Goal: Task Accomplishment & Management: Manage account settings

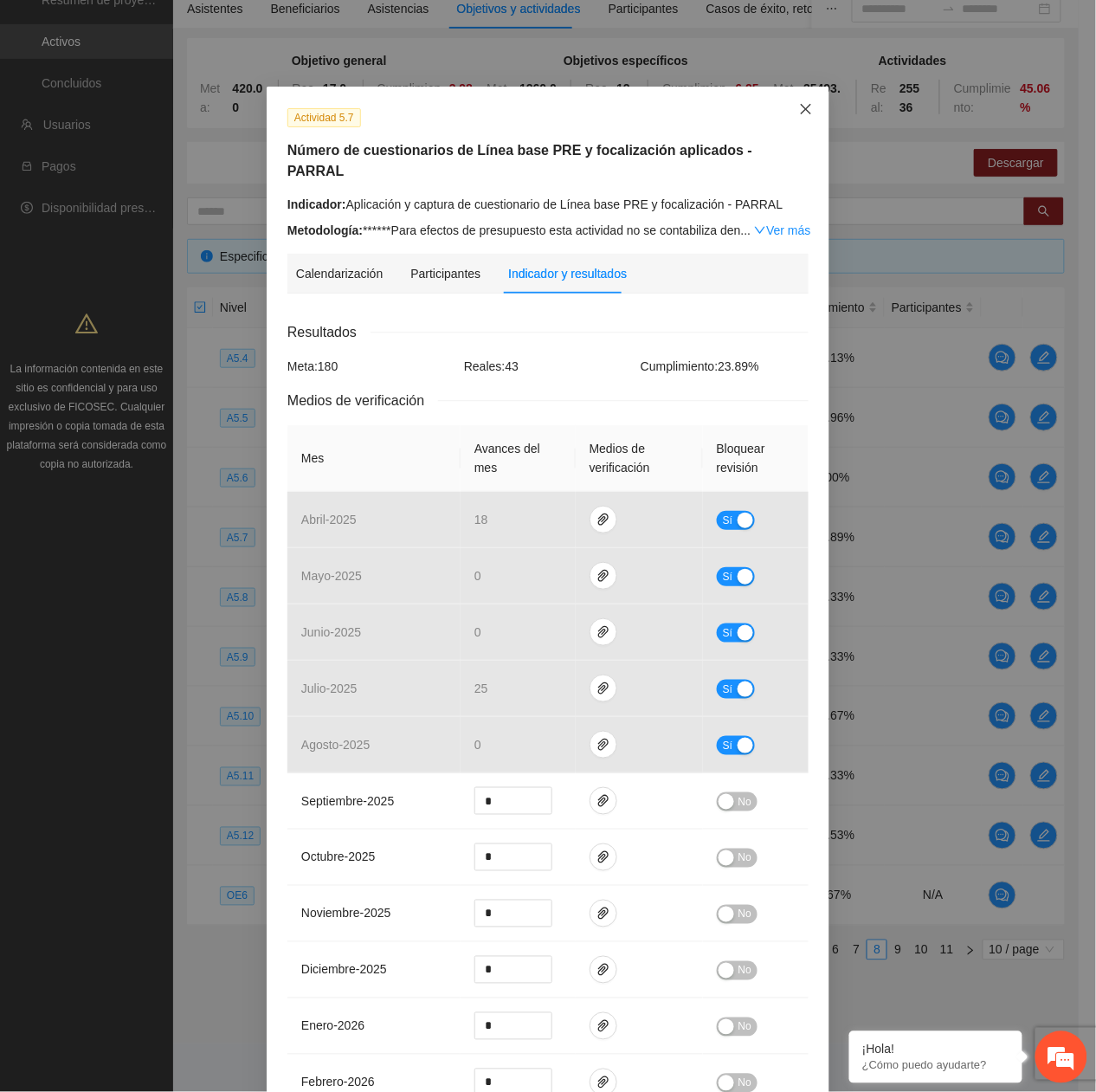
click at [811, 113] on span "Close" at bounding box center [807, 110] width 47 height 47
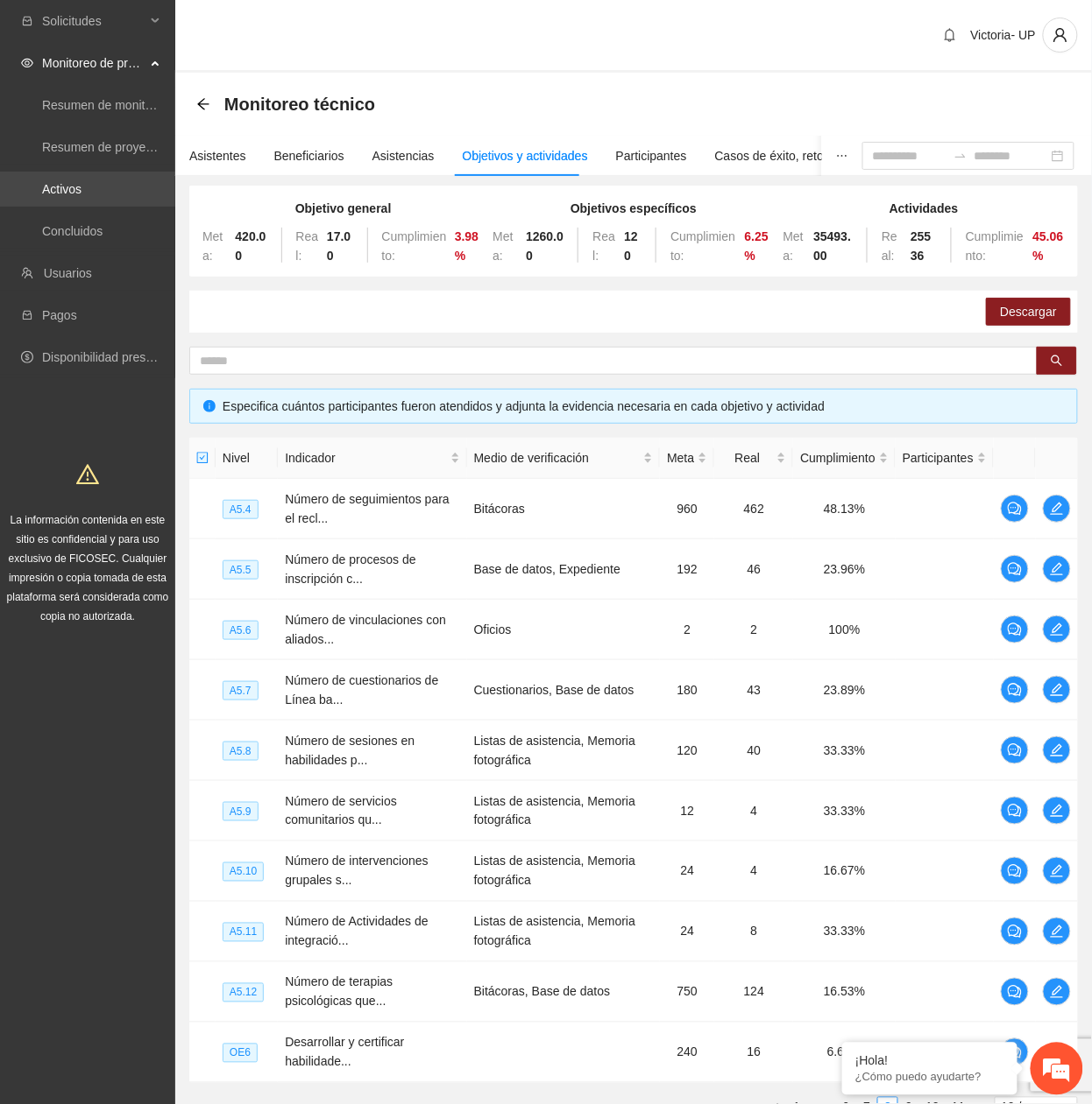
click at [73, 182] on link "Activos" at bounding box center [62, 189] width 40 height 14
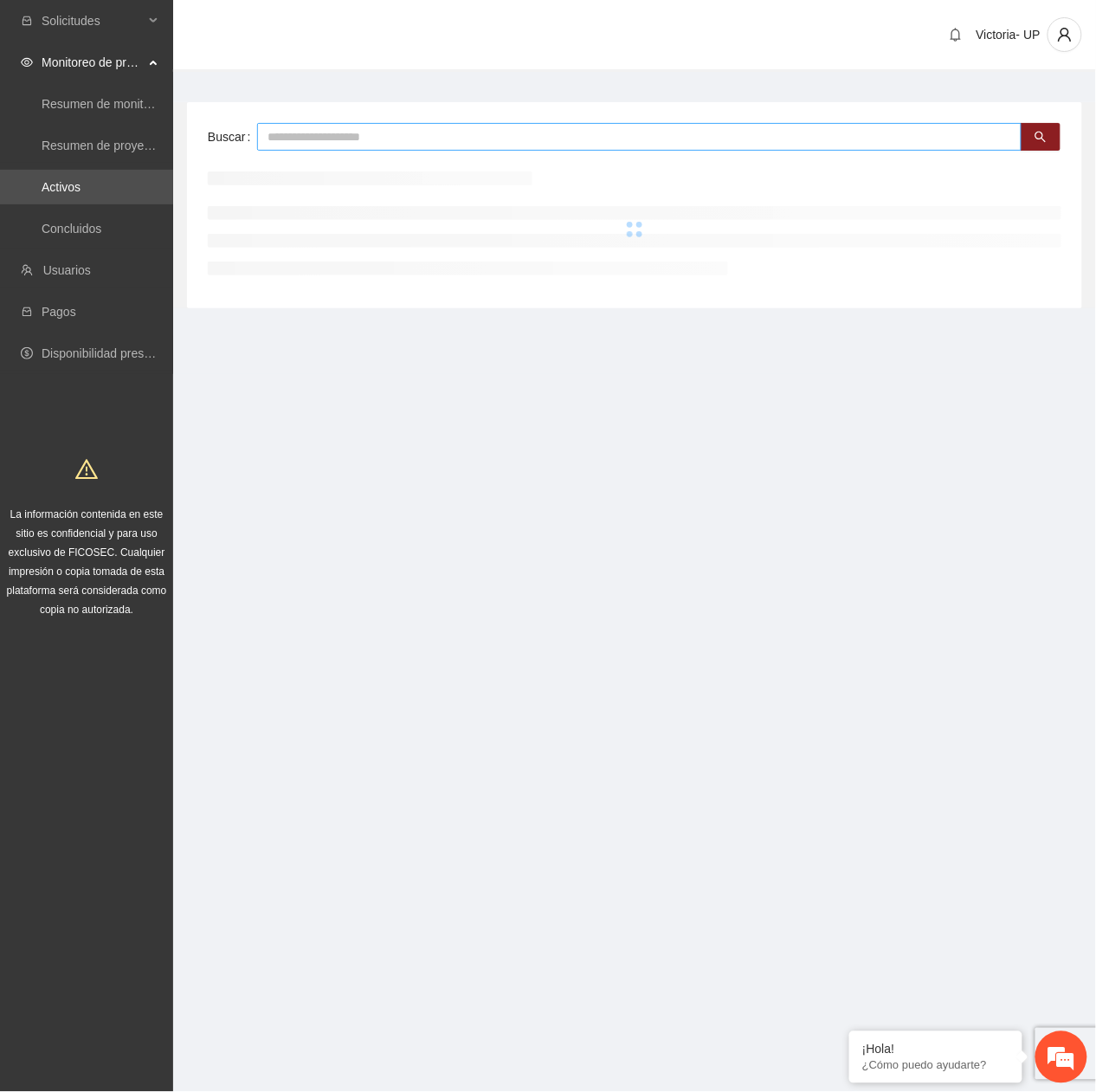
click at [436, 150] on div "Buscar" at bounding box center [635, 205] width 896 height 206
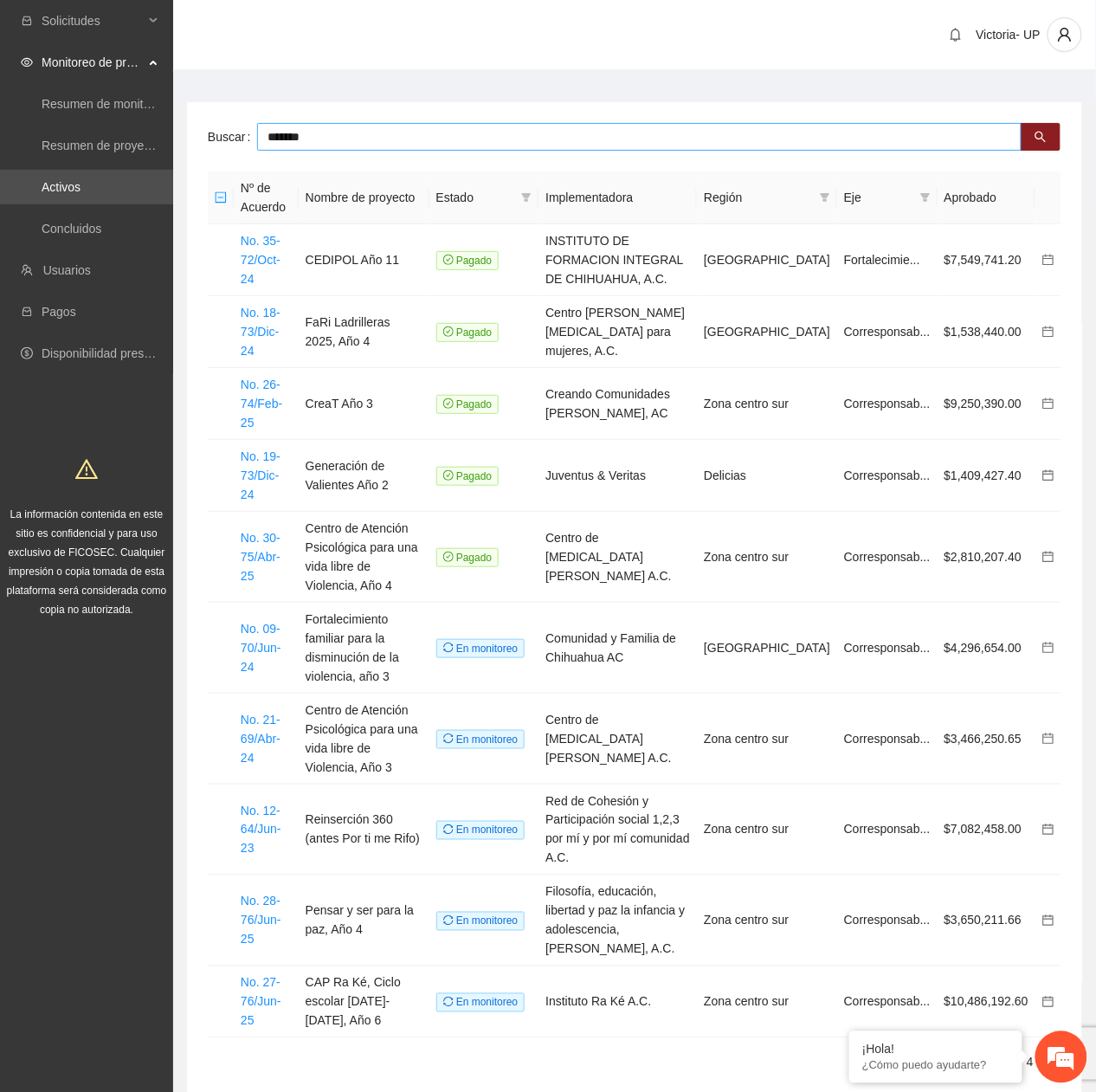
type input "*******"
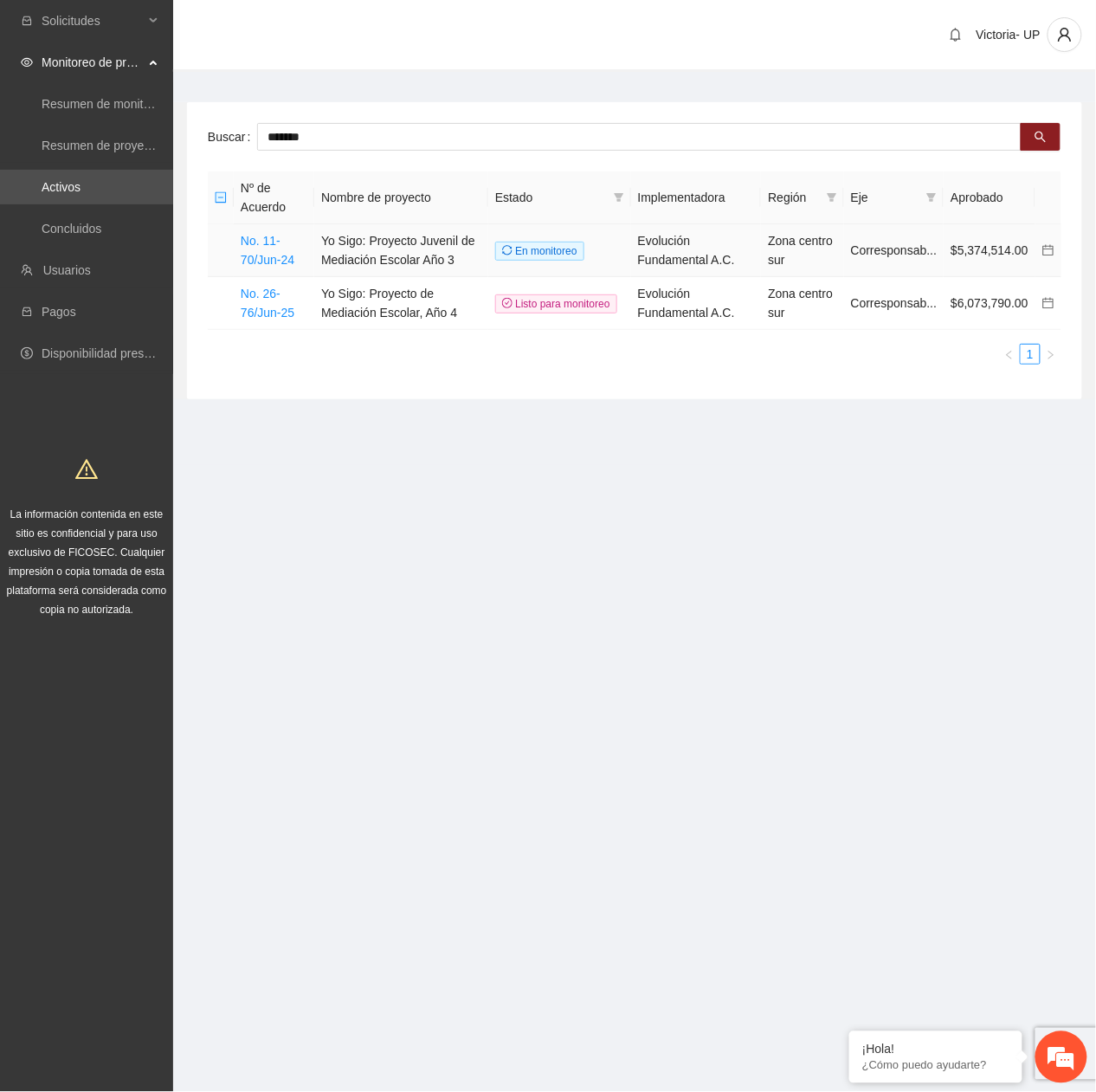
click at [261, 249] on td "No. 11-70/Jun-24" at bounding box center [274, 251] width 80 height 52
click at [249, 263] on link "No. 11-70/Jun-24" at bounding box center [267, 251] width 53 height 33
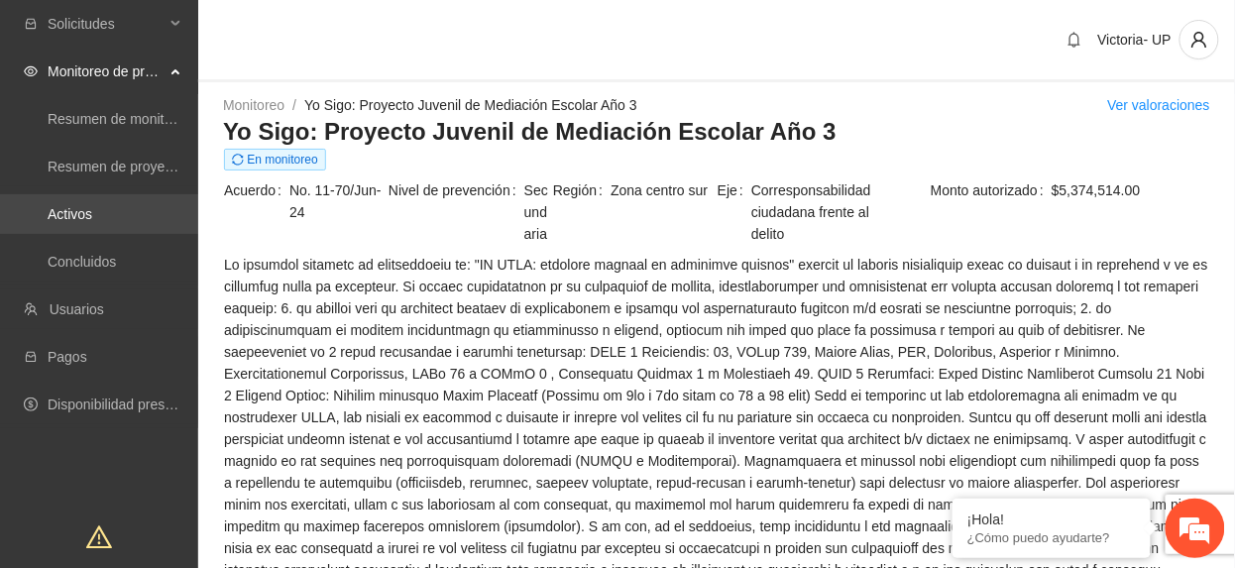
click at [92, 220] on link "Activos" at bounding box center [70, 214] width 45 height 16
click at [72, 214] on link "Activos" at bounding box center [70, 214] width 45 height 16
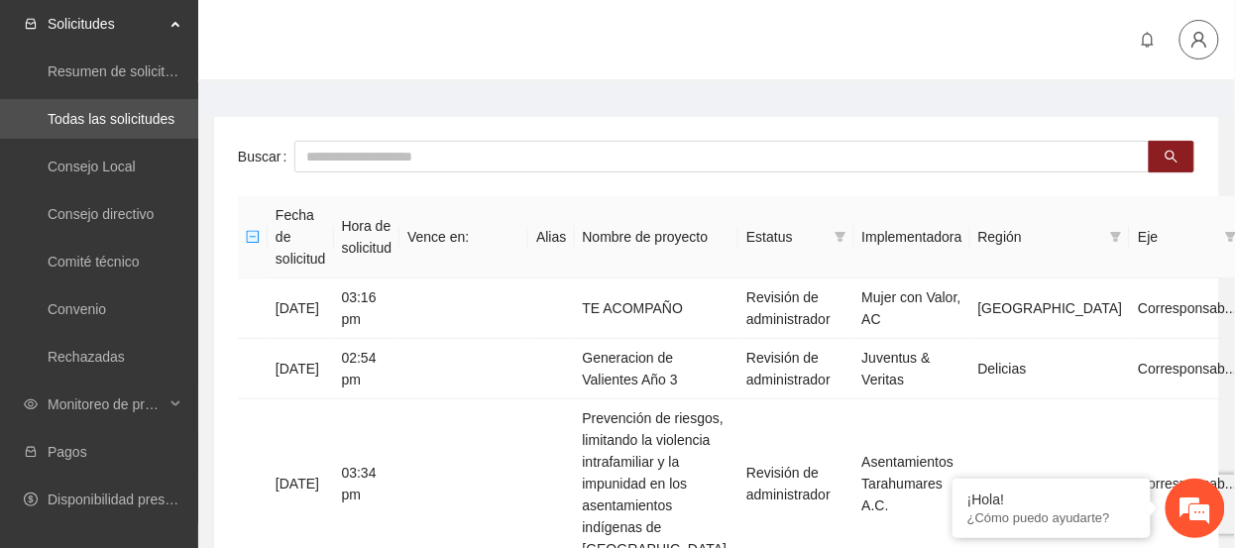
drag, startPoint x: 1206, startPoint y: 36, endPoint x: 1197, endPoint y: 50, distance: 16.5
click at [1199, 46] on icon "user" at bounding box center [1199, 40] width 18 height 18
click at [1120, 121] on span "Cerrar sesión" at bounding box center [1147, 115] width 125 height 22
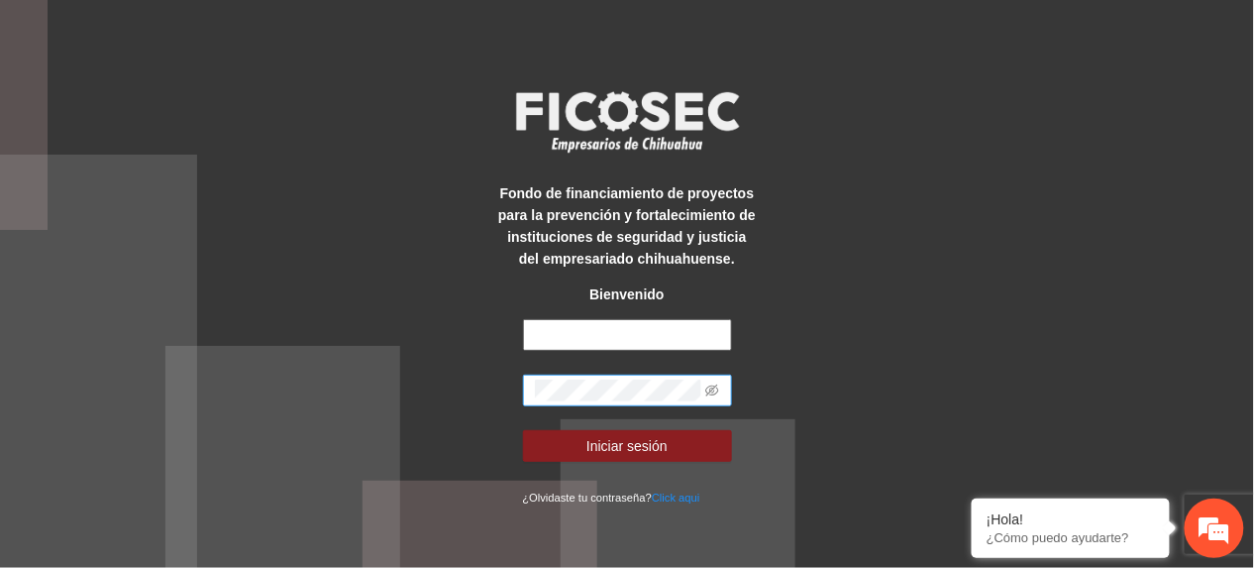
type input "**********"
click at [59, 326] on div "**********" at bounding box center [627, 284] width 1254 height 568
click at [710, 394] on icon "eye-invisible" at bounding box center [712, 390] width 14 height 12
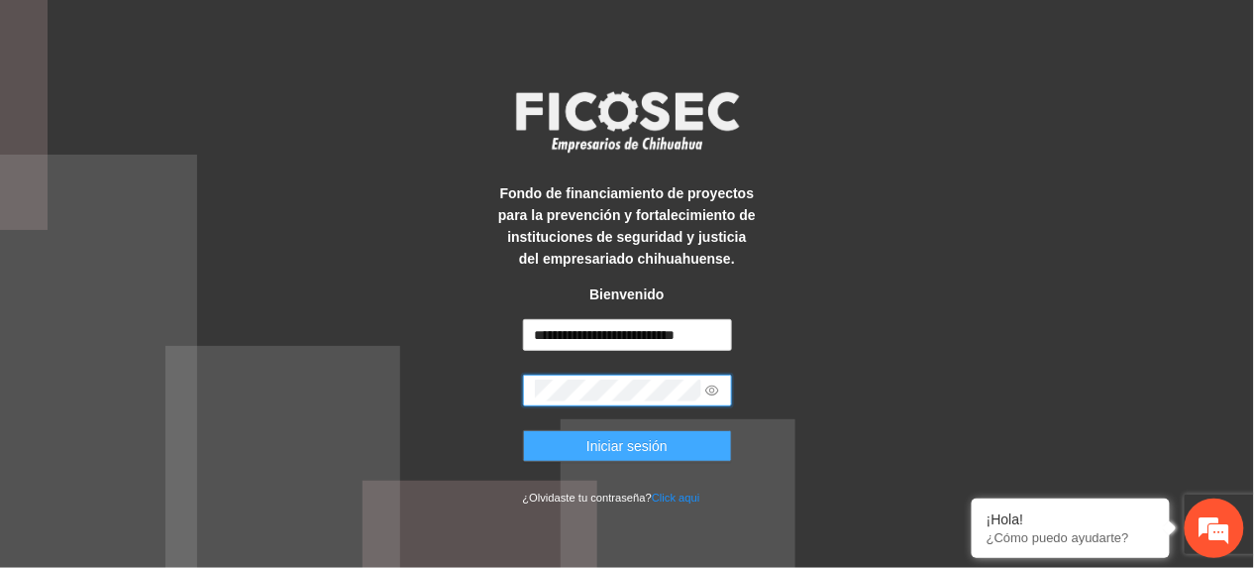
click at [695, 442] on button "Iniciar sesión" at bounding box center [627, 446] width 209 height 32
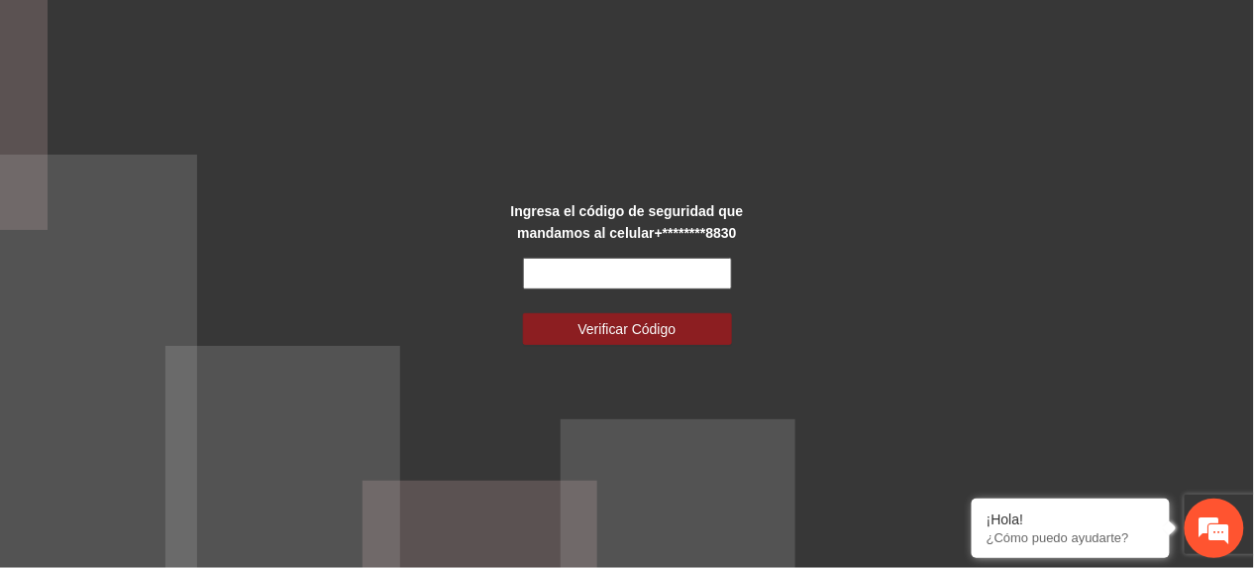
click at [541, 278] on input "text" at bounding box center [627, 274] width 209 height 32
